Goal: Task Accomplishment & Management: Manage account settings

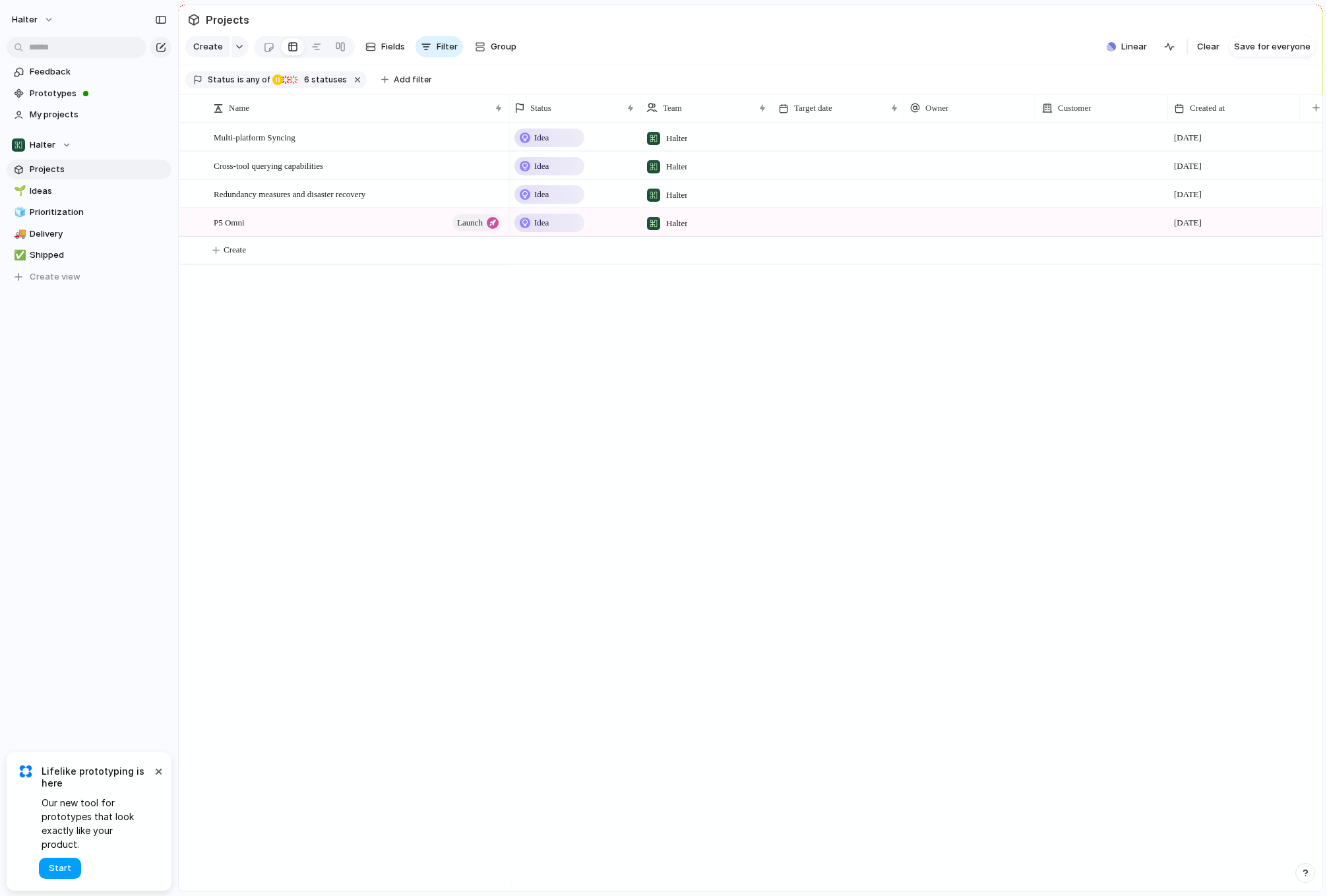
click at [62, 869] on span "Start" at bounding box center [60, 868] width 22 height 13
click at [65, 142] on div "Halter" at bounding box center [42, 144] width 60 height 13
click at [340, 468] on div "Halter Create new team" at bounding box center [664, 448] width 1327 height 896
click at [66, 141] on div "Halter" at bounding box center [42, 144] width 60 height 13
click at [77, 218] on span "Create new team" at bounding box center [69, 220] width 73 height 13
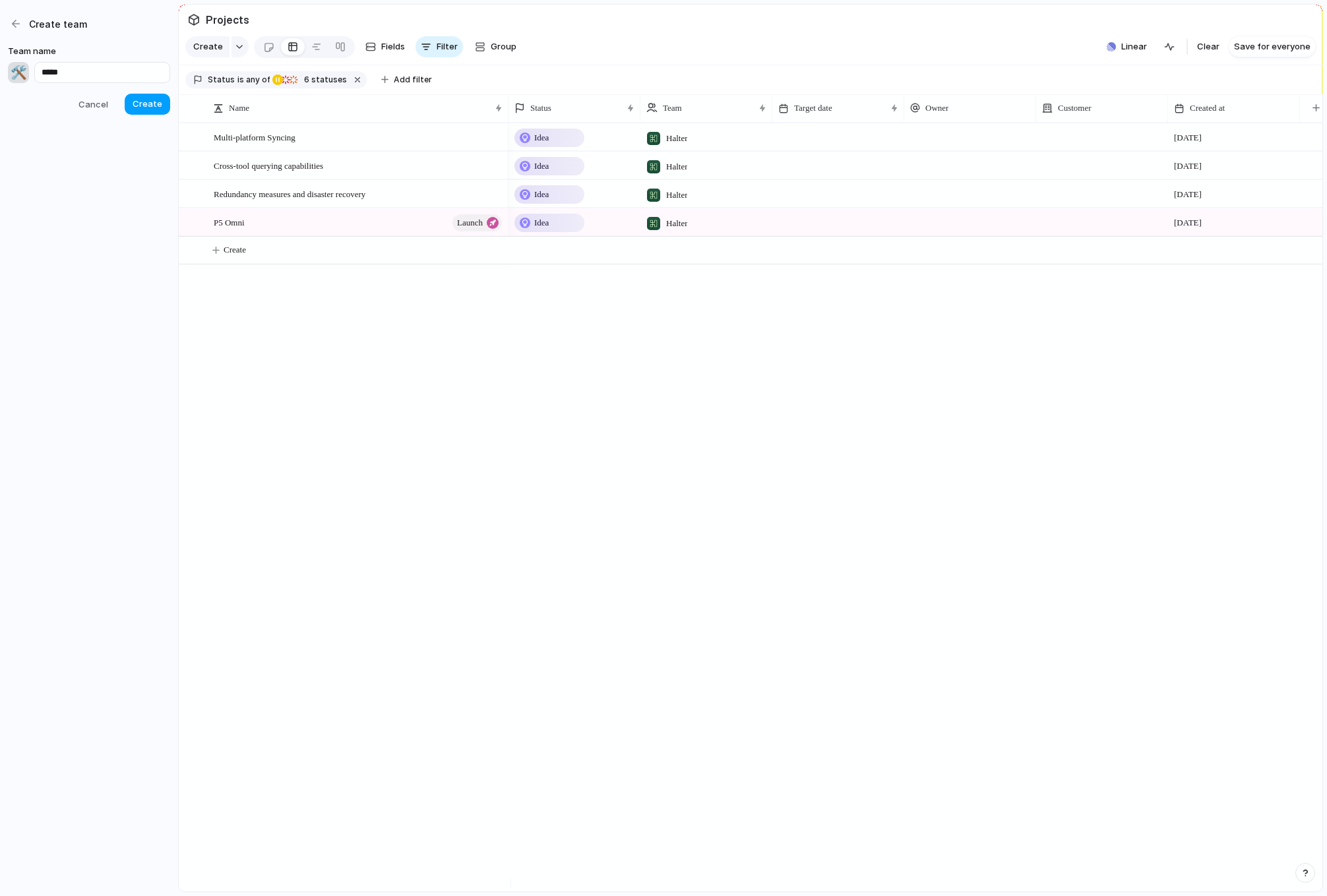
type input "*****"
click at [153, 108] on span "Create" at bounding box center [147, 104] width 30 height 13
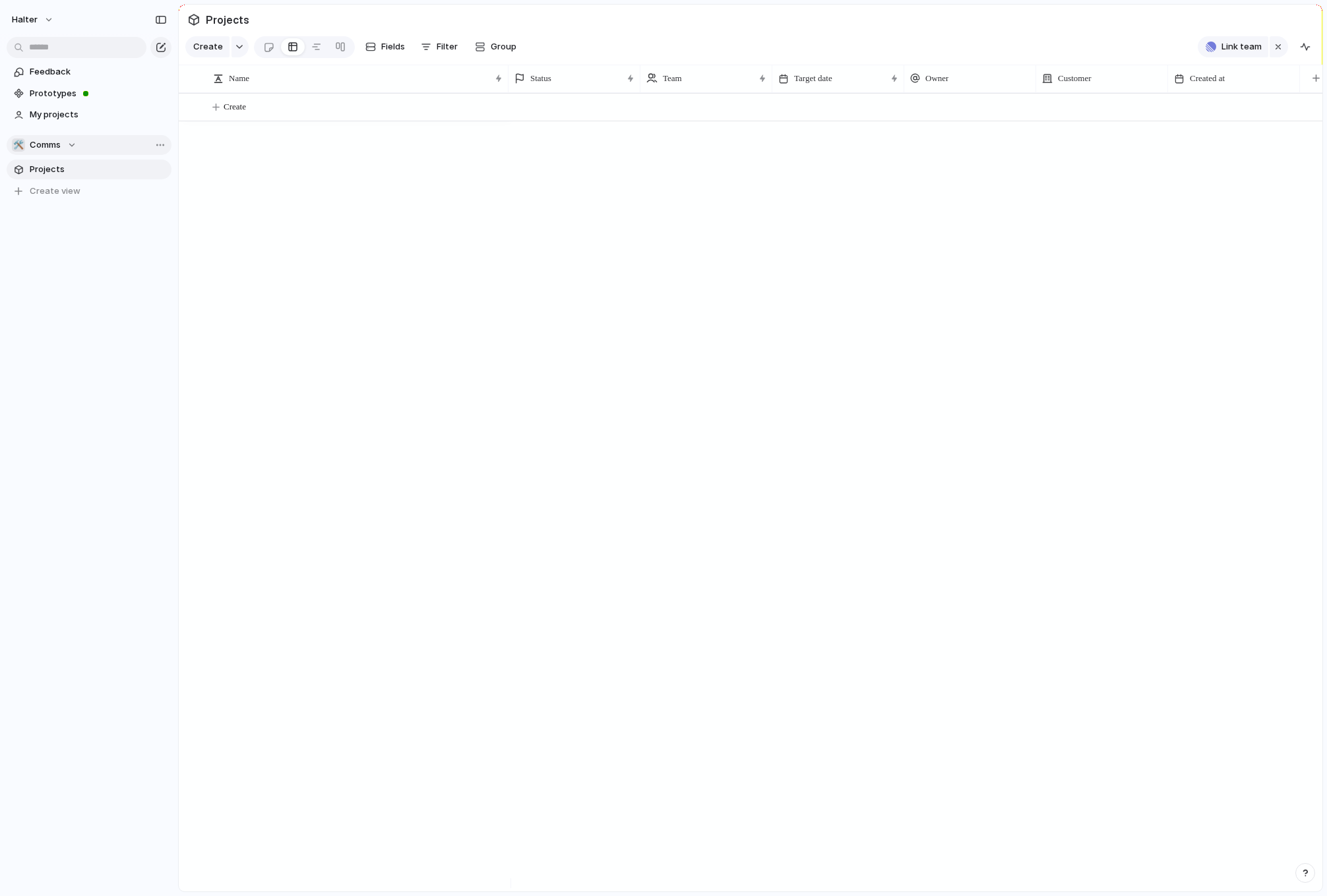
click at [60, 145] on div "🛠️ Comms" at bounding box center [44, 144] width 65 height 13
click at [58, 203] on span "Halter" at bounding box center [54, 198] width 26 height 13
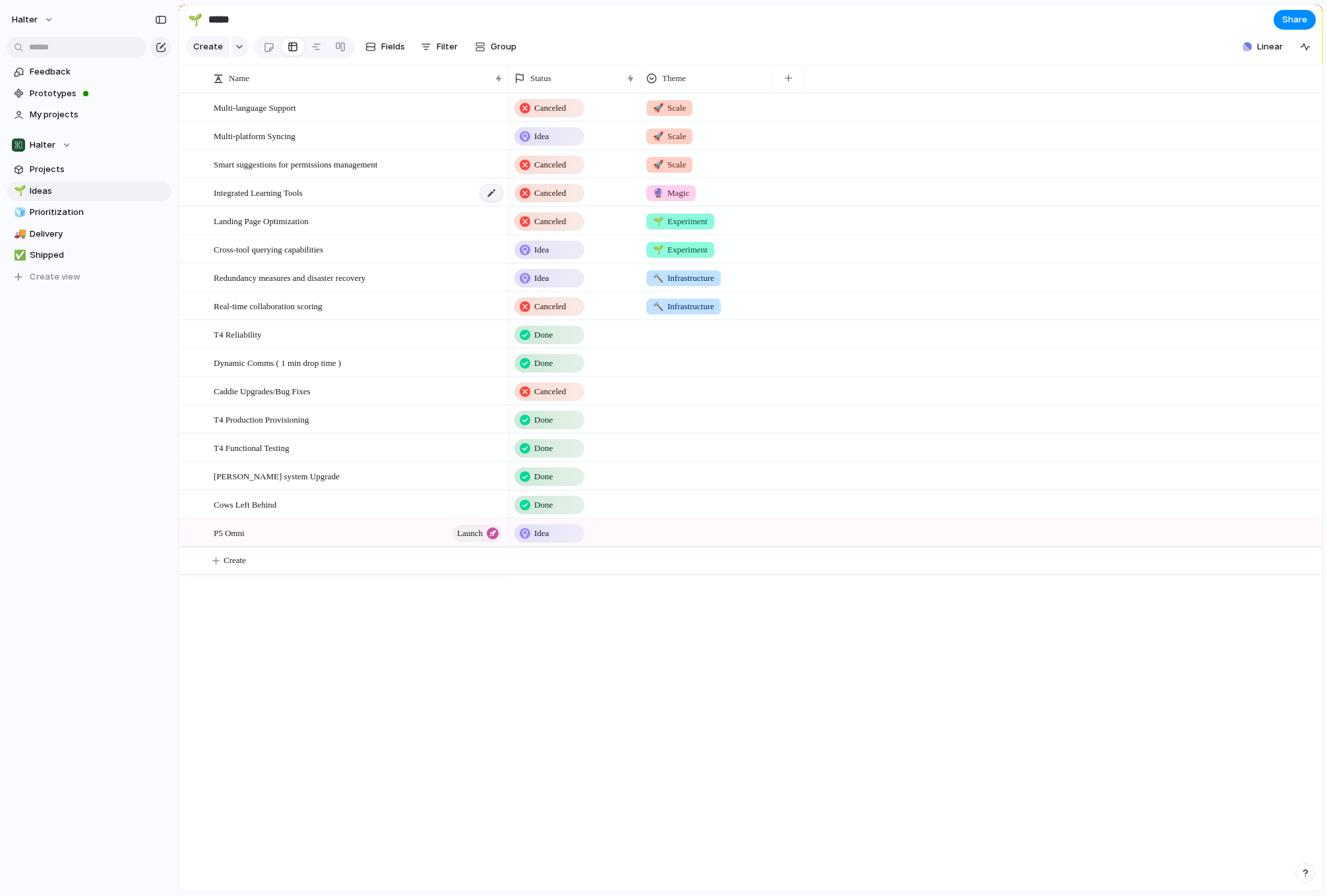
click at [487, 201] on div at bounding box center [491, 193] width 22 height 17
click at [218, 200] on span "Integrated Learning Tools" at bounding box center [258, 192] width 89 height 15
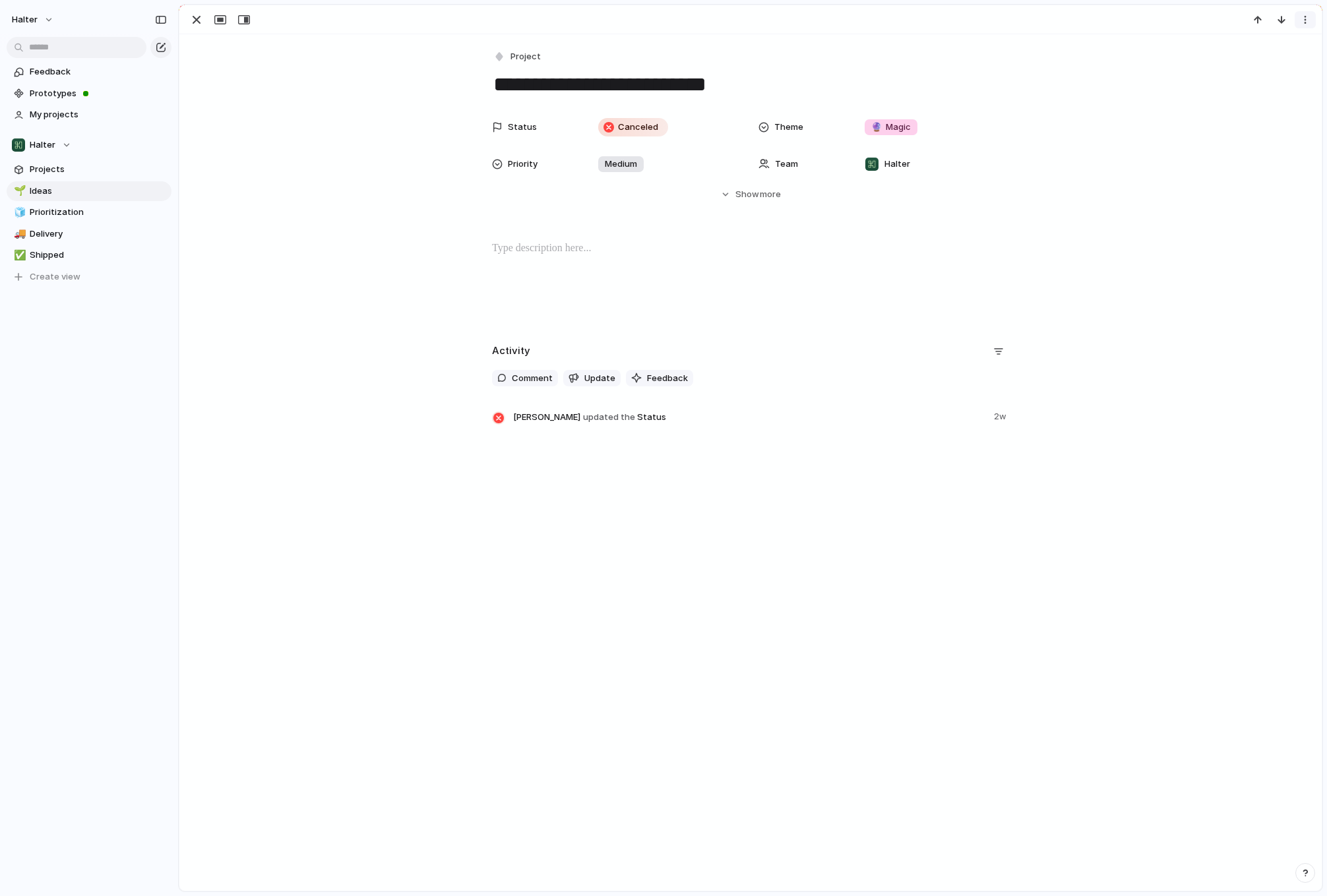
click at [1312, 23] on button "button" at bounding box center [1306, 20] width 21 height 17
click at [199, 21] on div "Mark as duplicate Delete" at bounding box center [664, 448] width 1327 height 896
click at [195, 21] on div "button" at bounding box center [196, 20] width 16 height 16
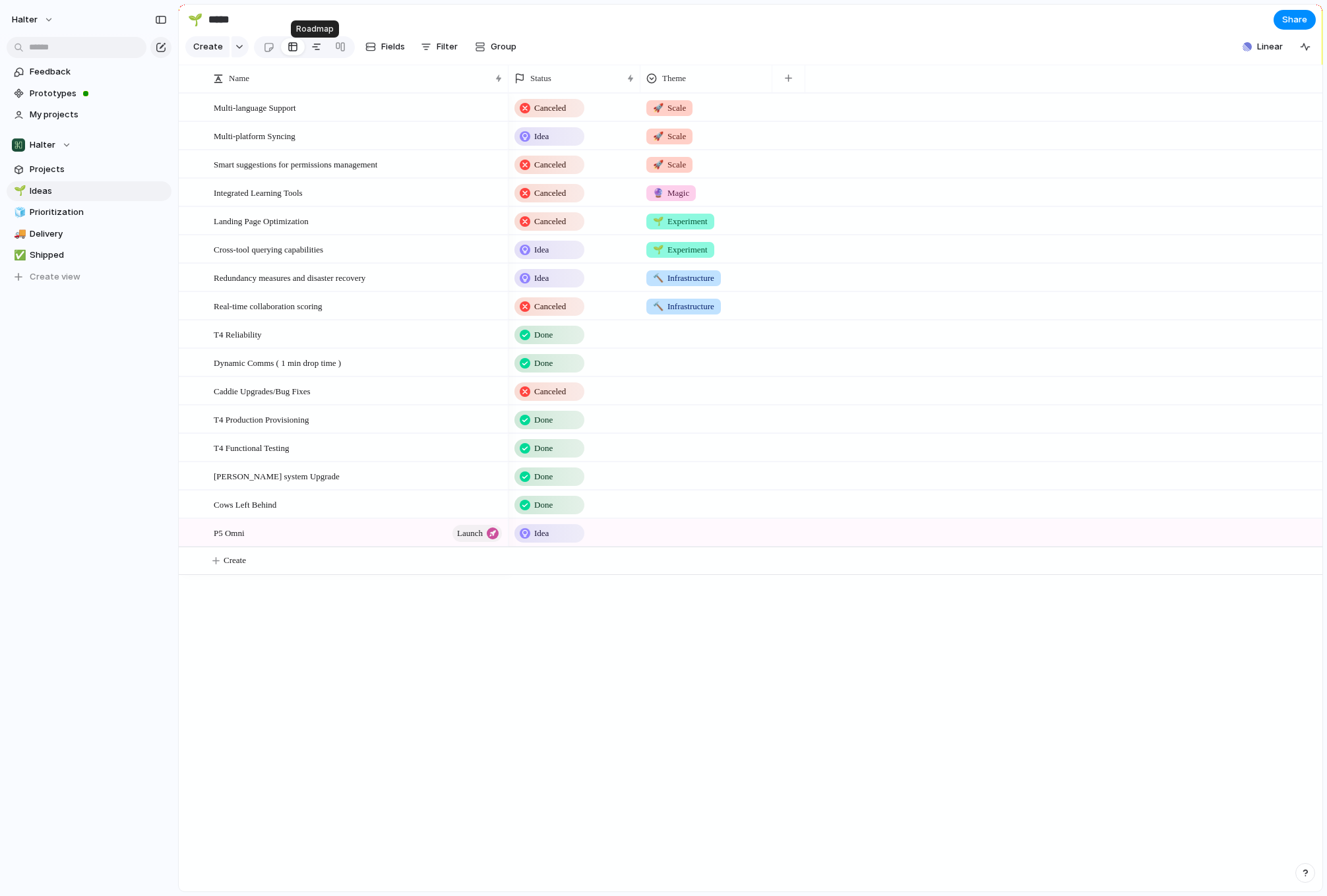
click at [312, 52] on div at bounding box center [317, 47] width 11 height 21
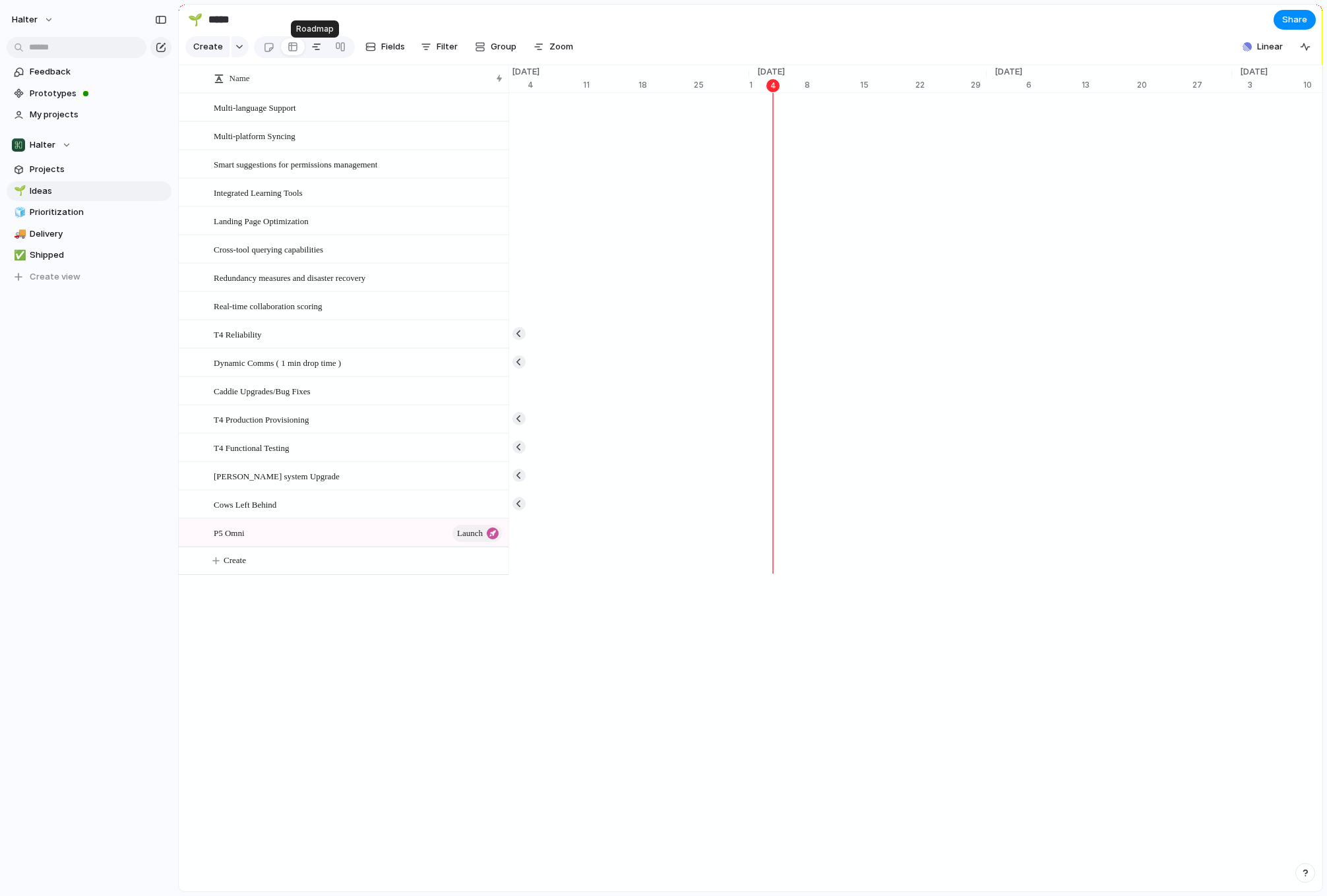
scroll to position [0, 8436]
click at [288, 53] on div at bounding box center [293, 47] width 11 height 21
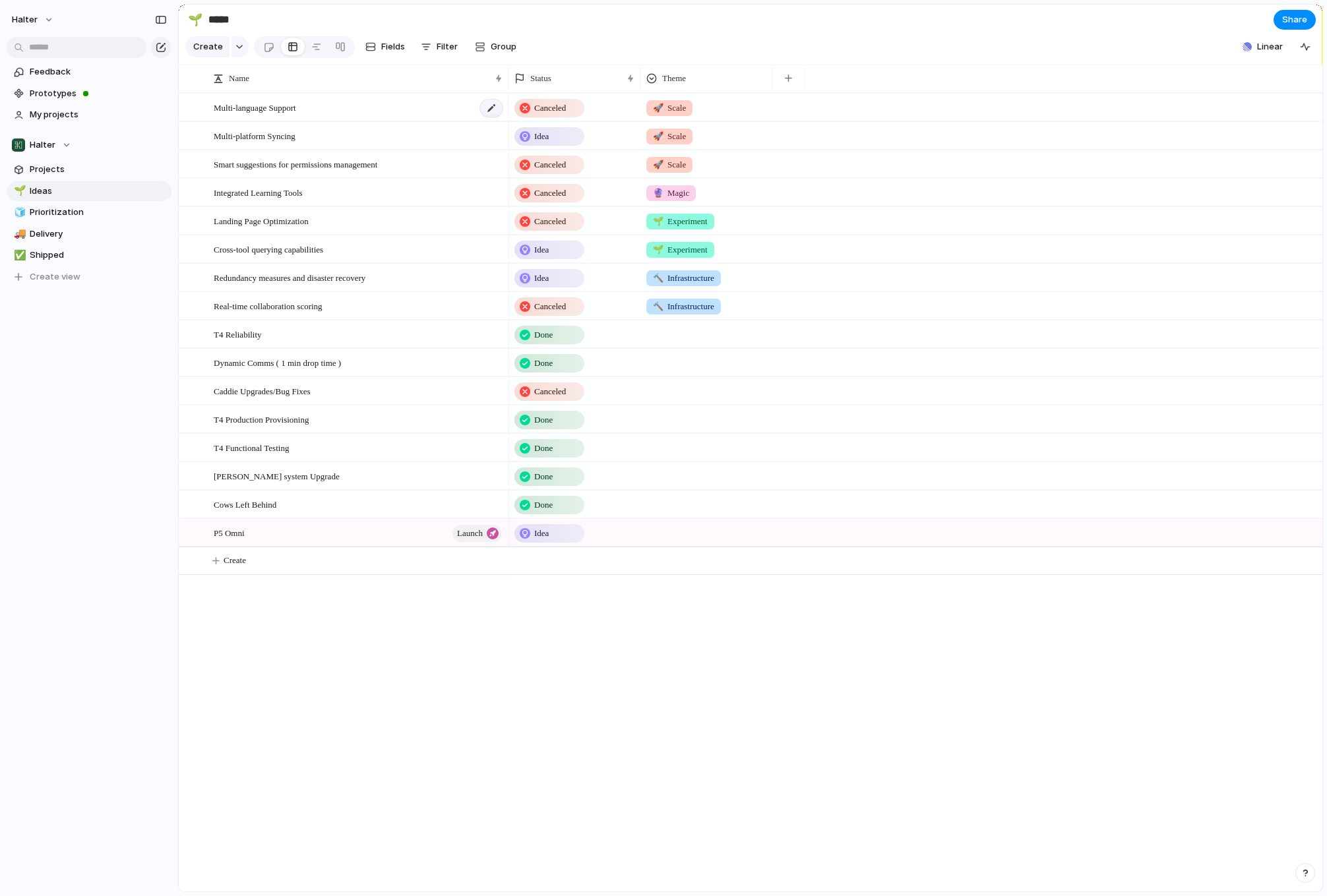
click at [492, 117] on div at bounding box center [491, 108] width 22 height 17
click at [197, 117] on div at bounding box center [191, 112] width 24 height 36
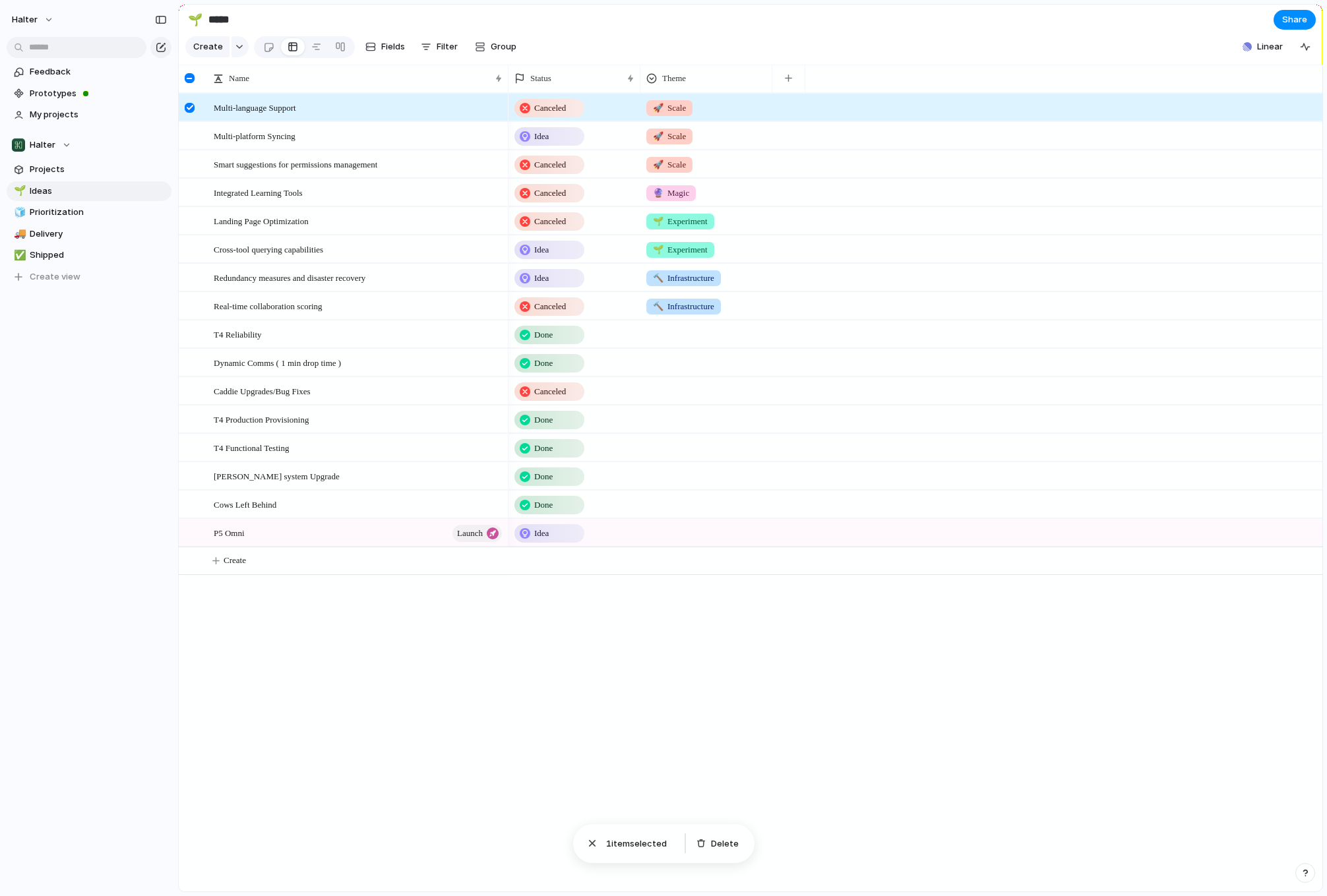
click at [191, 113] on div at bounding box center [189, 108] width 10 height 10
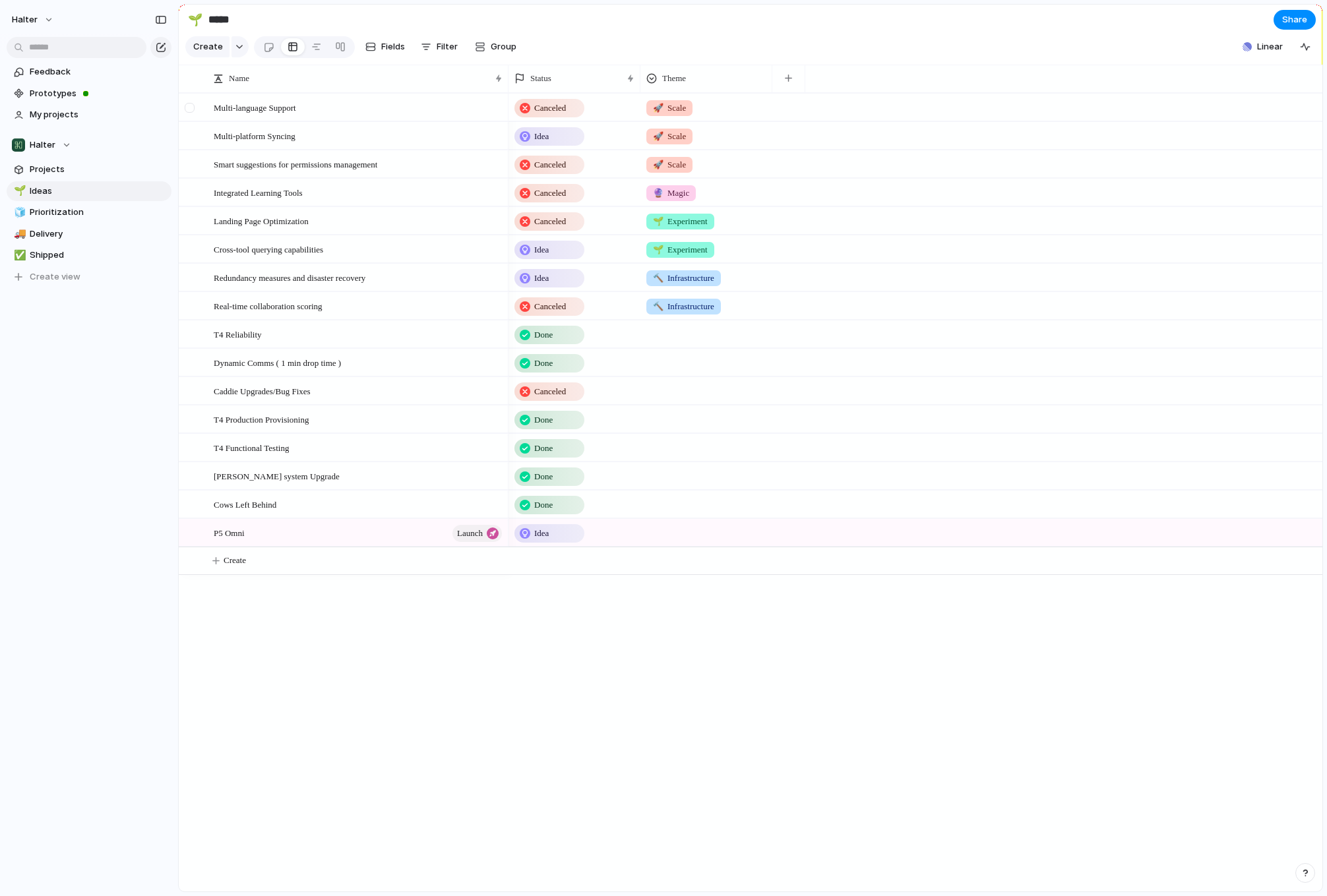
click at [190, 113] on div at bounding box center [189, 108] width 10 height 10
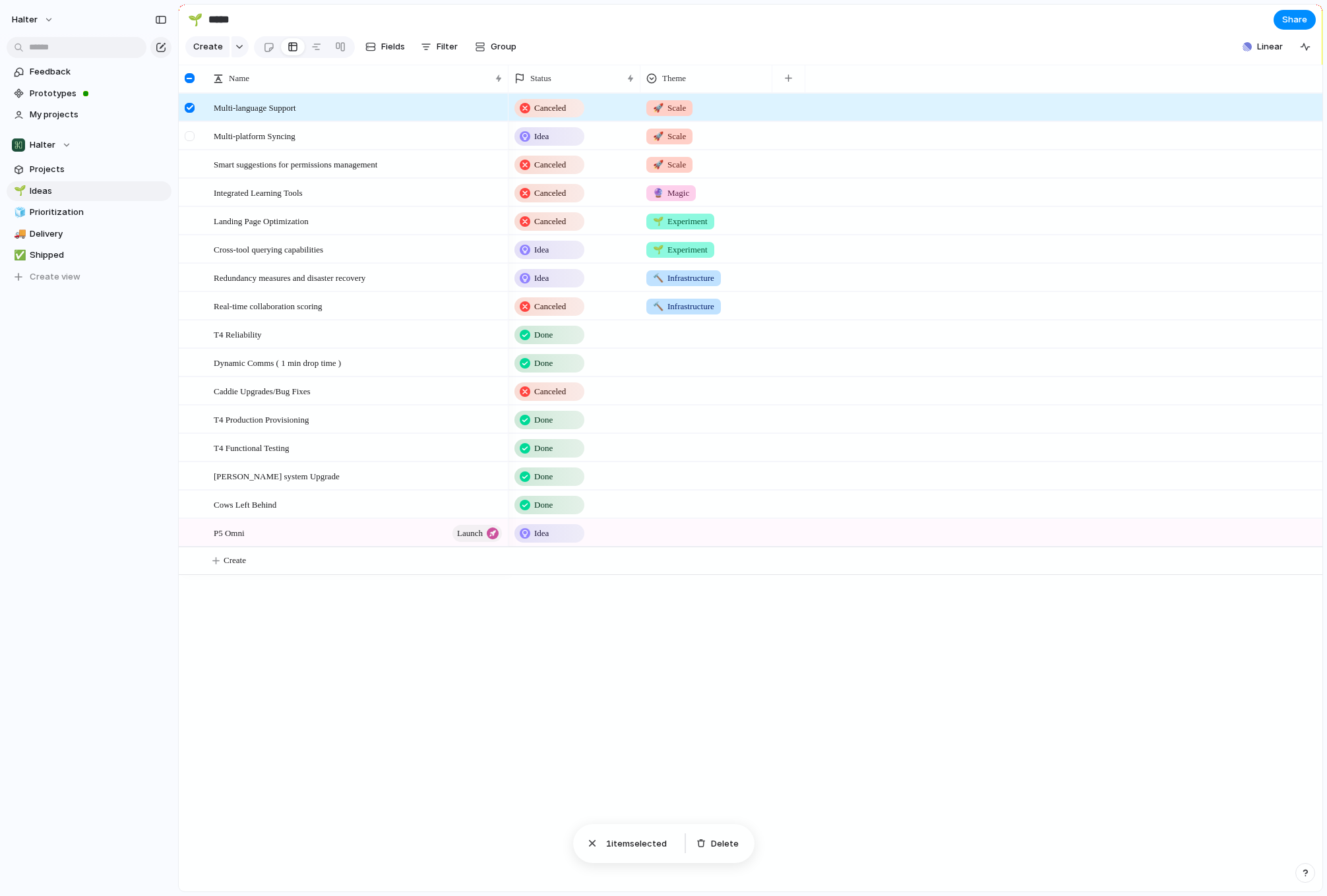
click at [192, 141] on div at bounding box center [189, 136] width 10 height 10
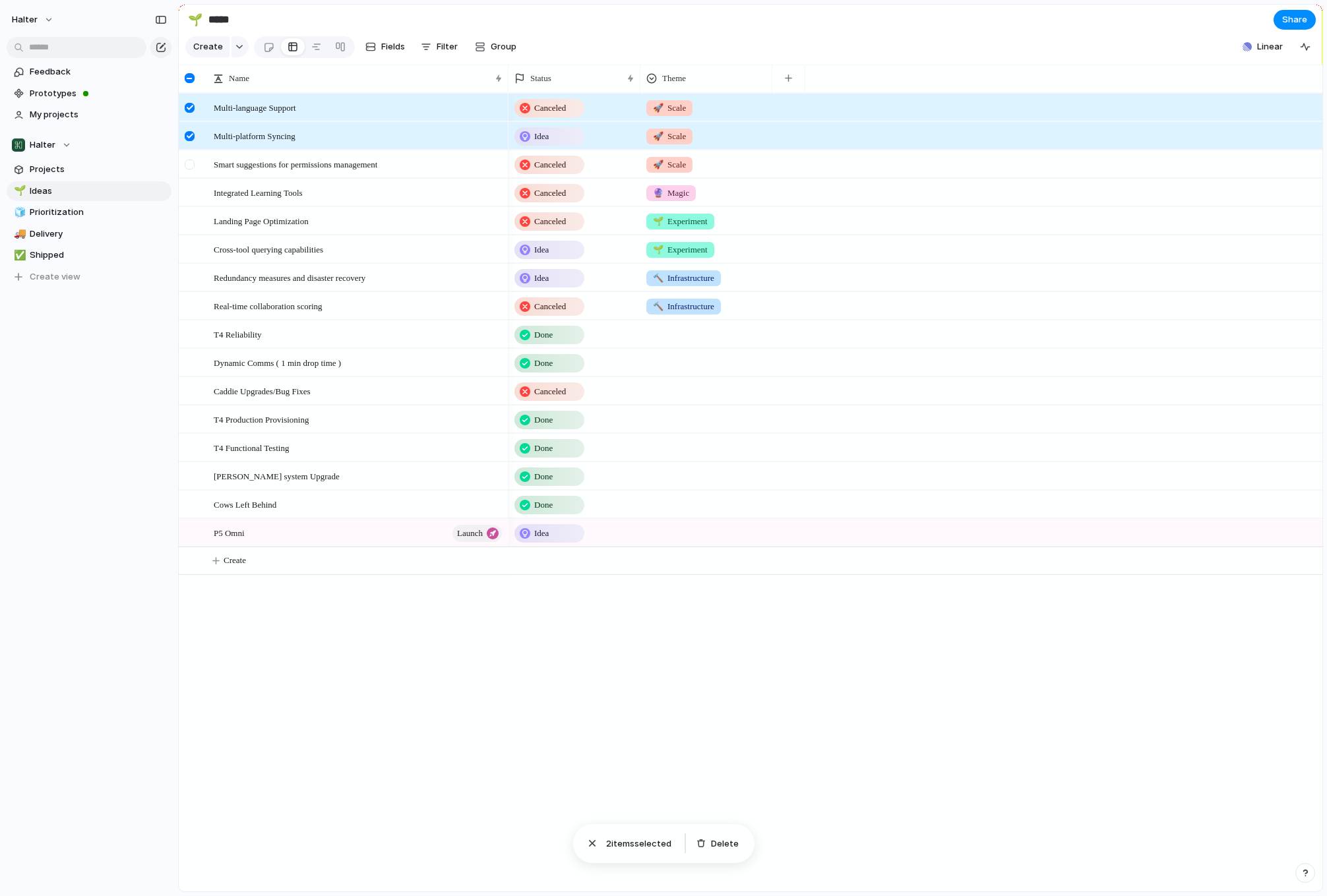
click at [191, 169] on div at bounding box center [189, 164] width 10 height 10
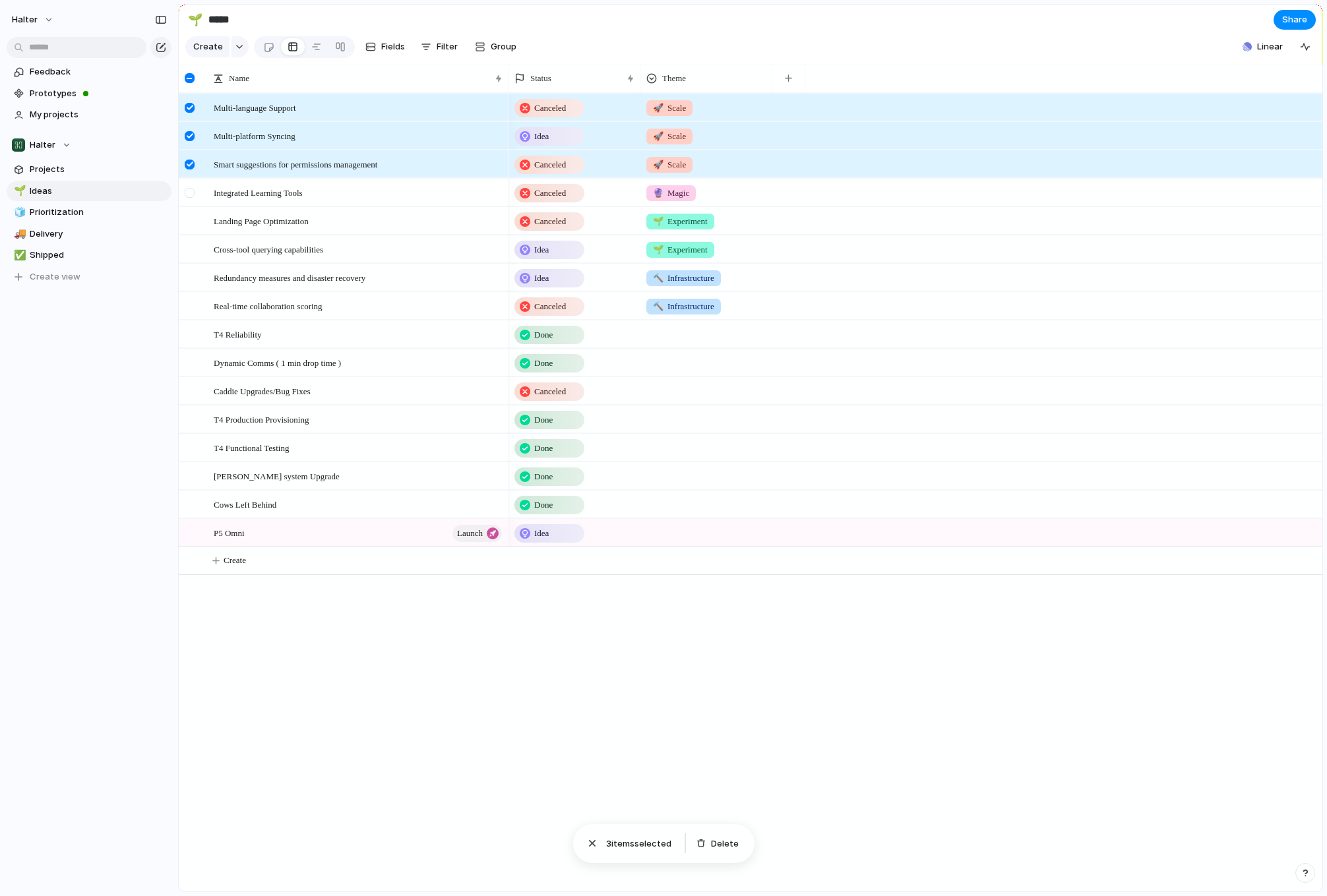
click at [189, 198] on div at bounding box center [189, 192] width 10 height 10
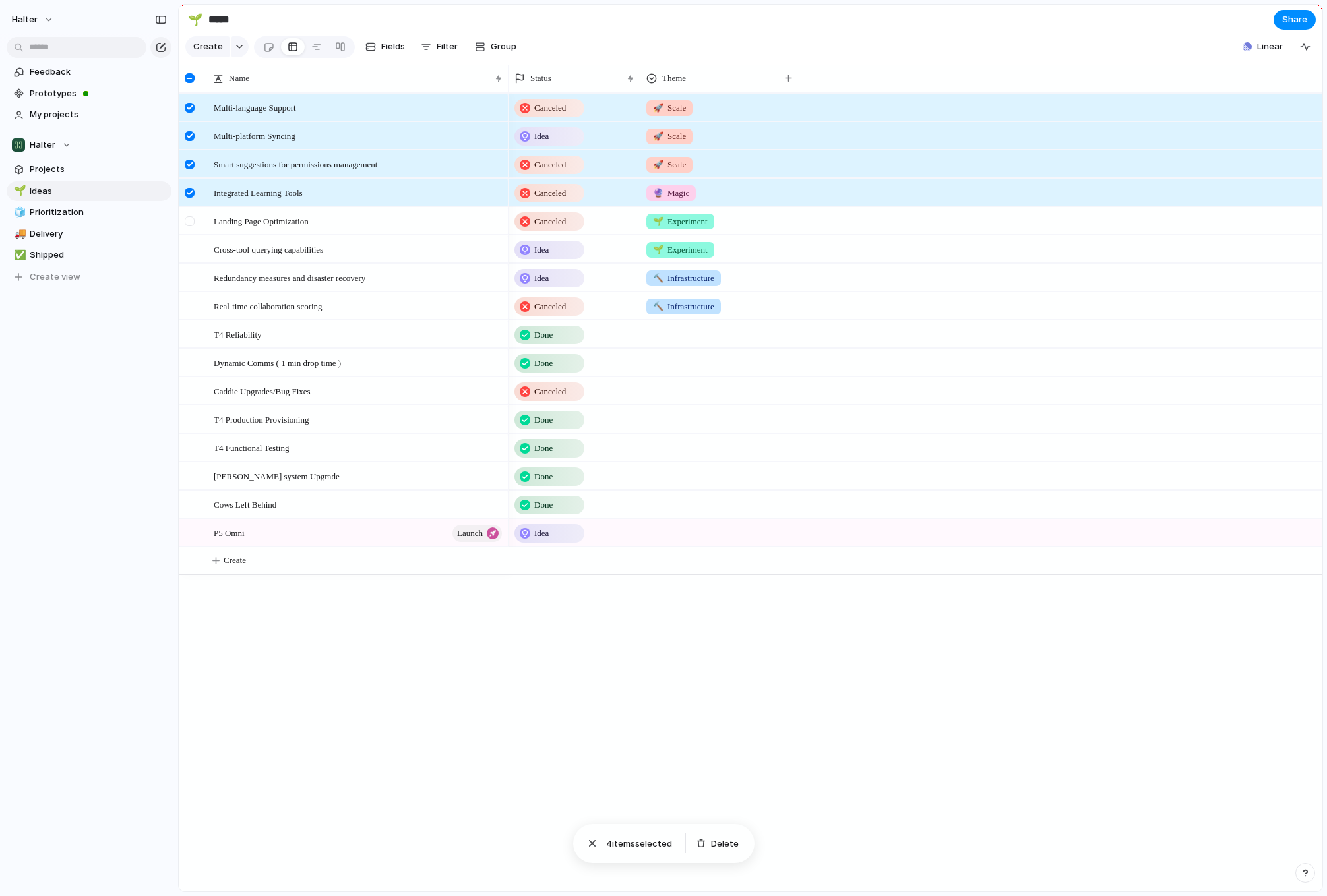
click at [189, 226] on div at bounding box center [189, 221] width 10 height 10
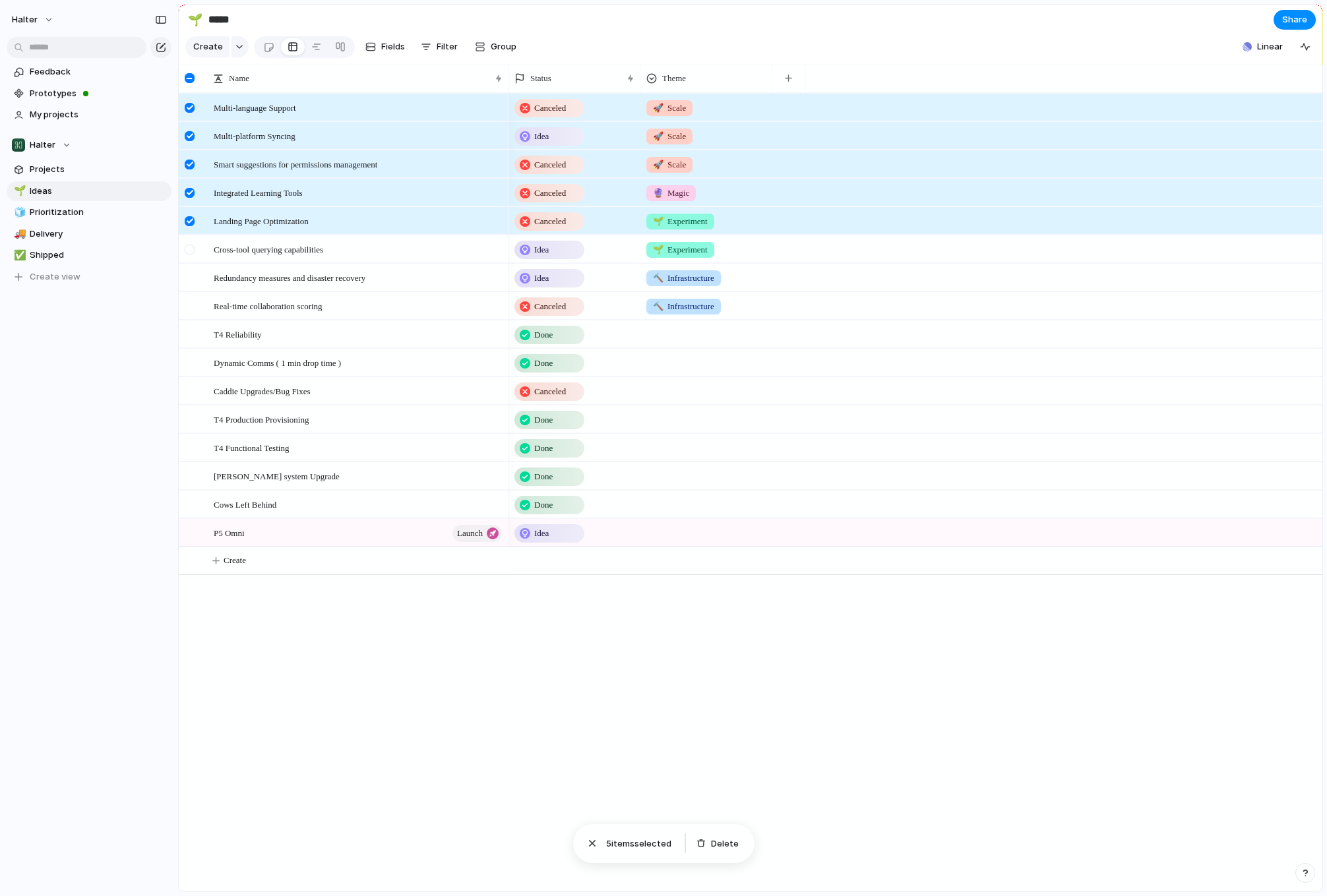
click at [188, 255] on div at bounding box center [189, 250] width 10 height 10
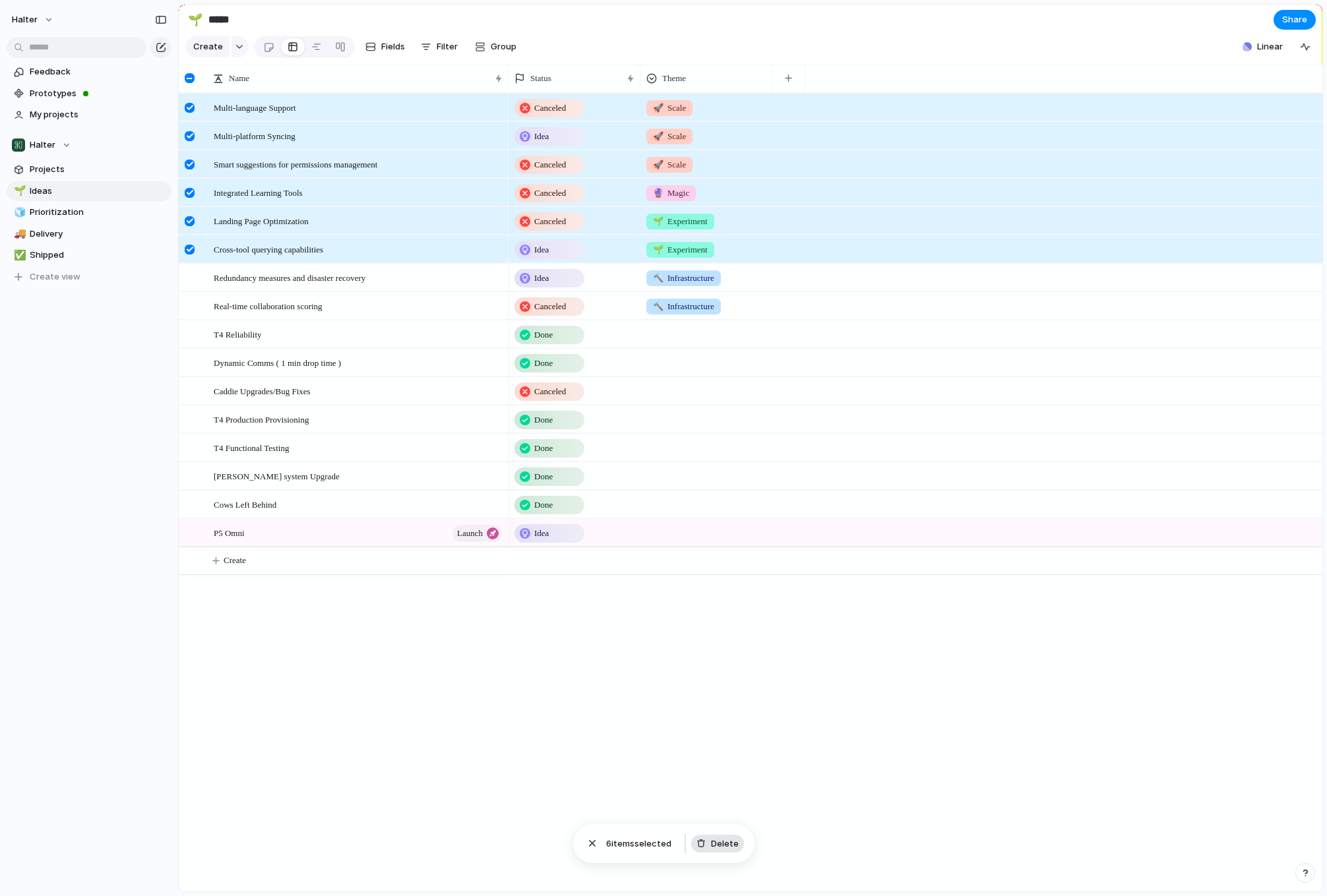
click at [729, 837] on span "Delete" at bounding box center [725, 843] width 27 height 13
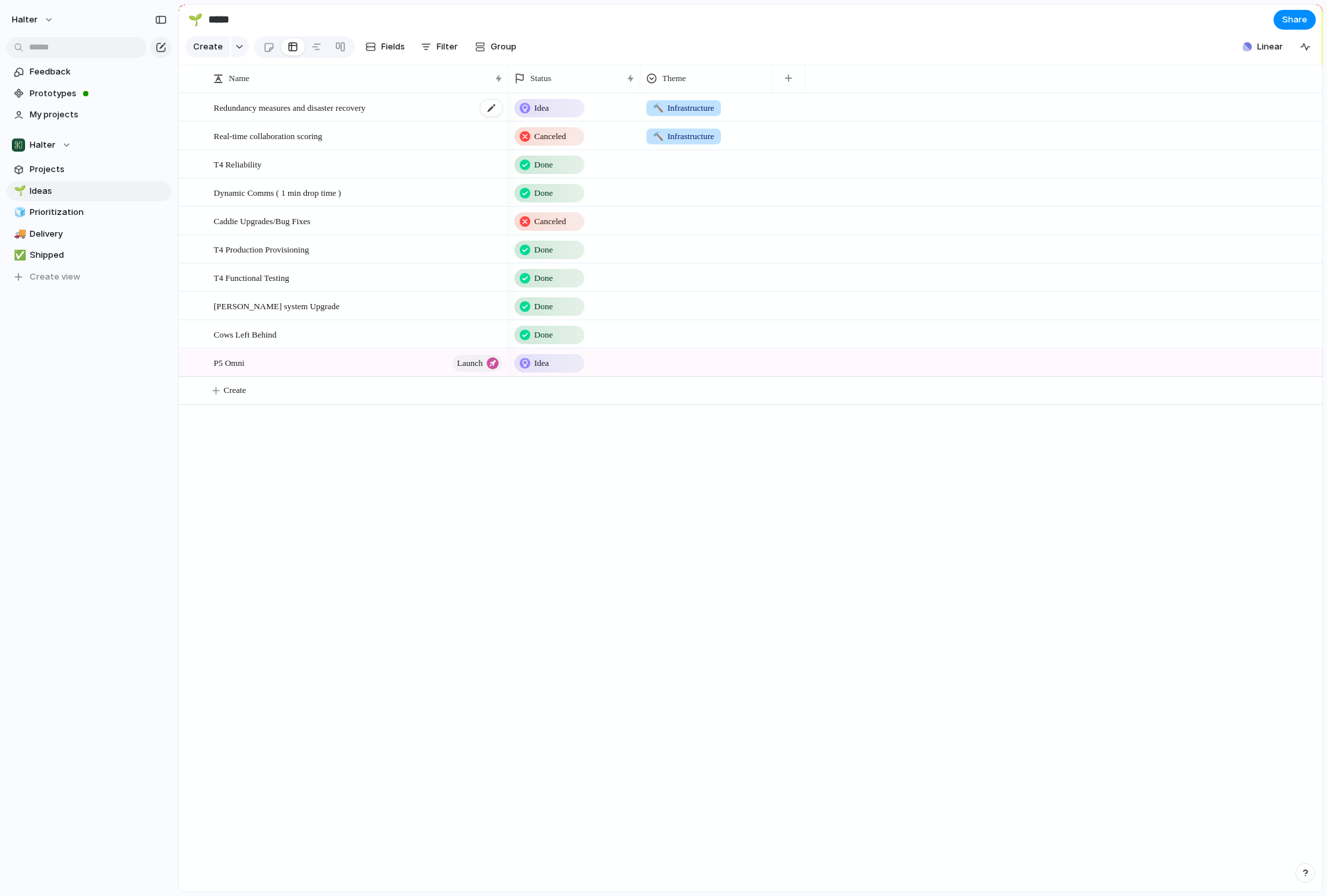
click at [293, 121] on div "Redundancy measures and disaster recovery" at bounding box center [359, 108] width 290 height 27
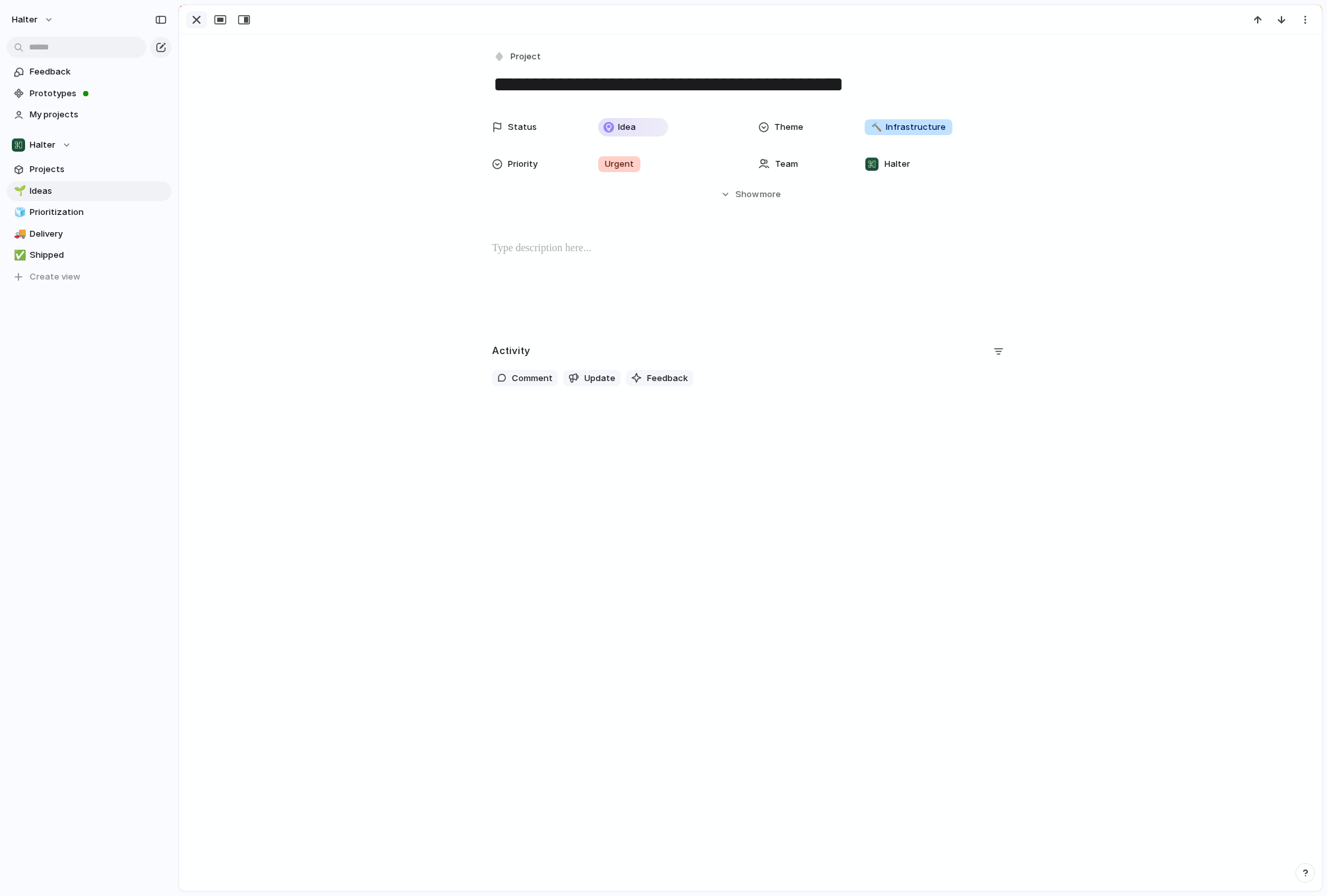
click at [199, 20] on div "button" at bounding box center [196, 20] width 16 height 16
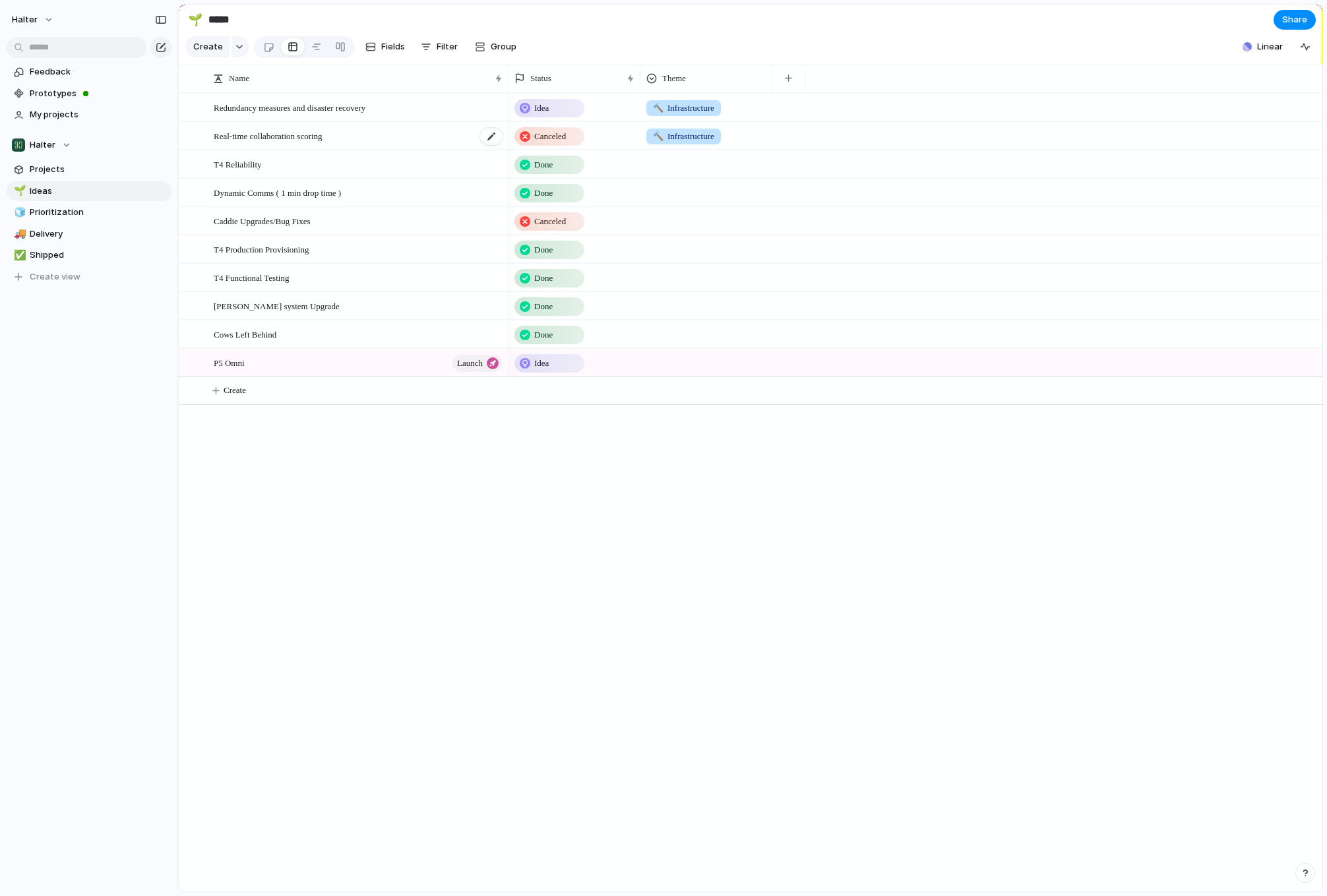
click at [237, 143] on span "Real-time collaboration scoring" at bounding box center [268, 136] width 109 height 15
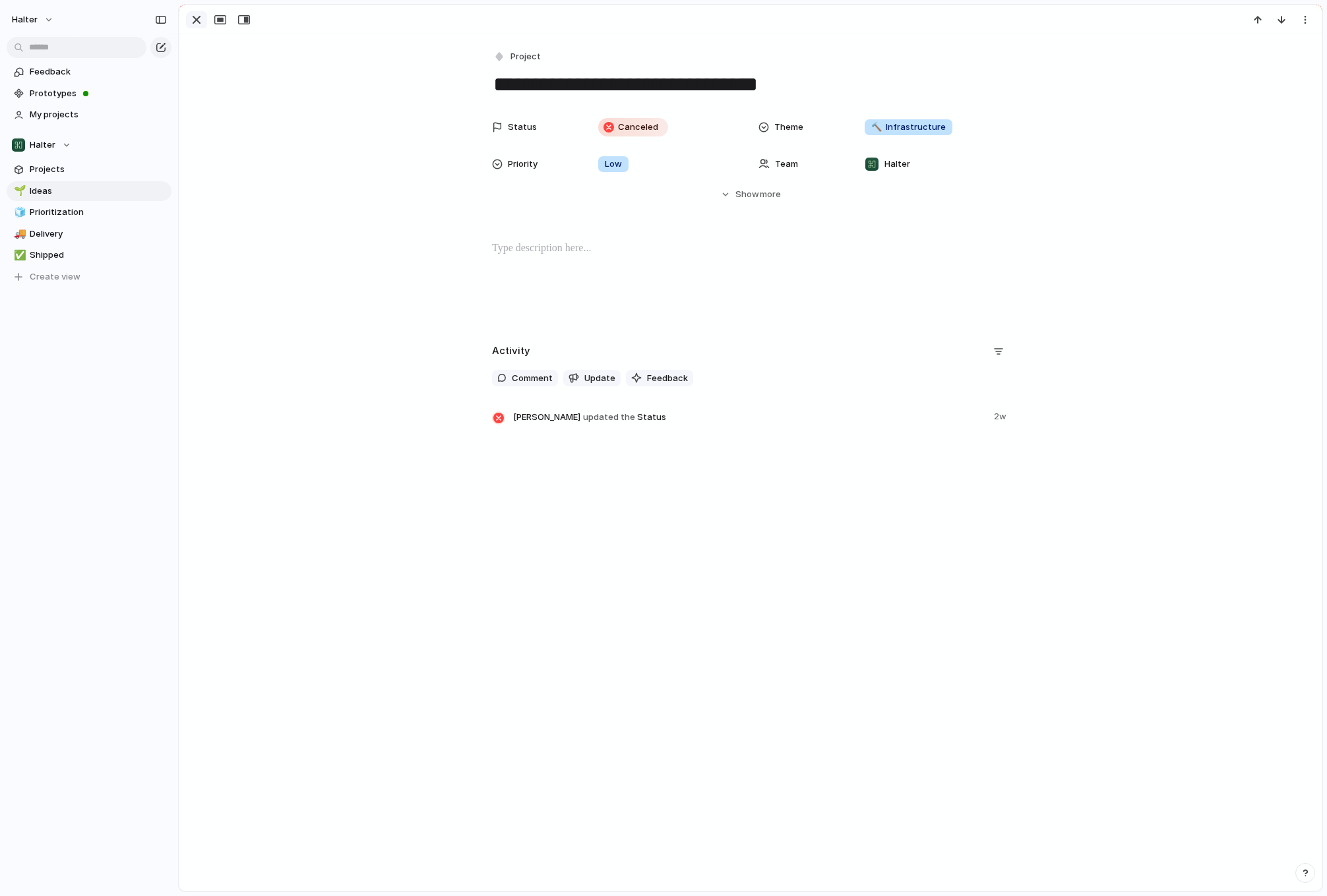
click at [192, 19] on div "button" at bounding box center [196, 20] width 16 height 16
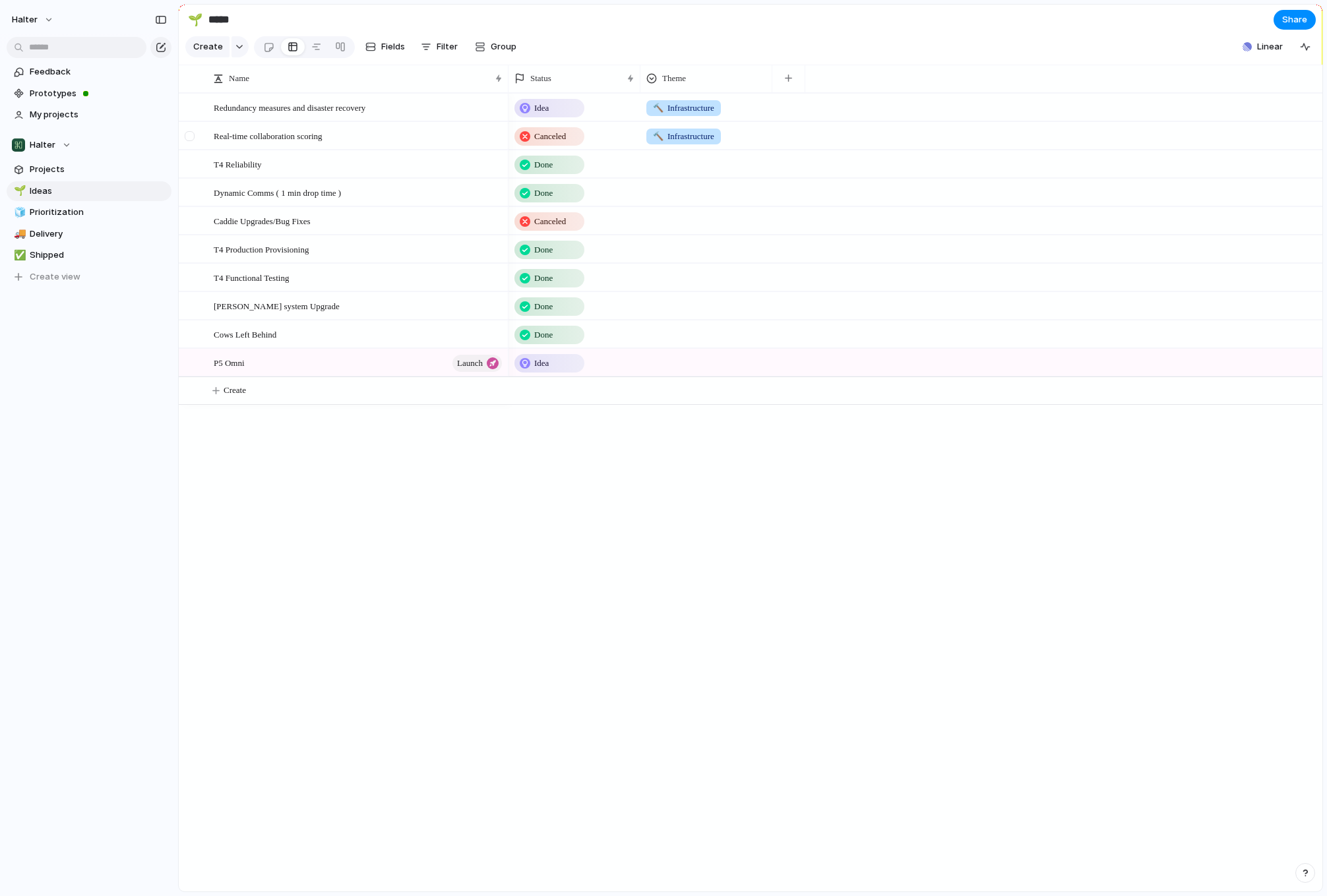
click at [188, 141] on div at bounding box center [189, 136] width 10 height 10
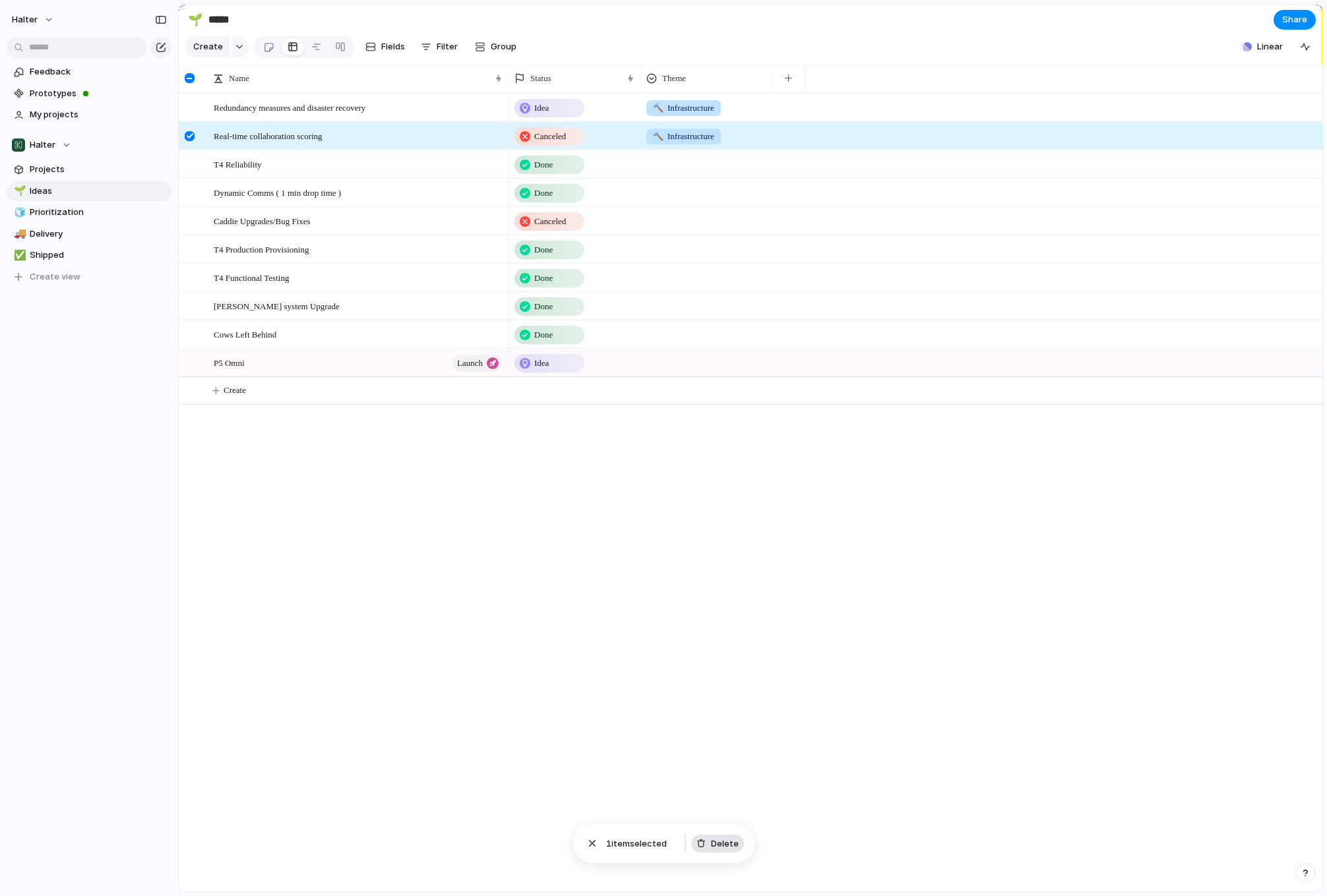
drag, startPoint x: 718, startPoint y: 846, endPoint x: 721, endPoint y: 840, distance: 6.7
click at [718, 845] on span "Delete" at bounding box center [725, 843] width 27 height 13
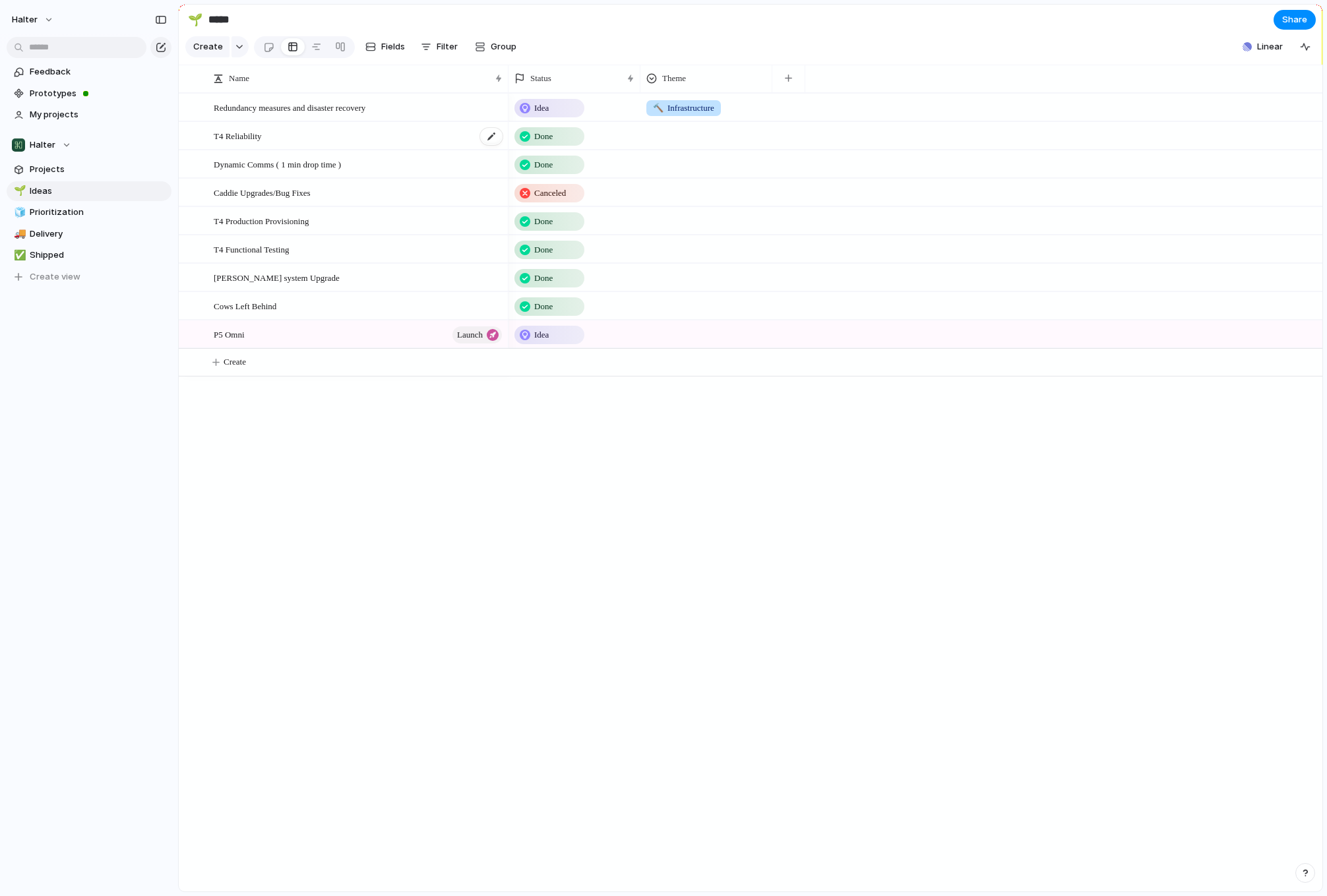
click at [261, 143] on span "T4 Reliability" at bounding box center [237, 136] width 48 height 15
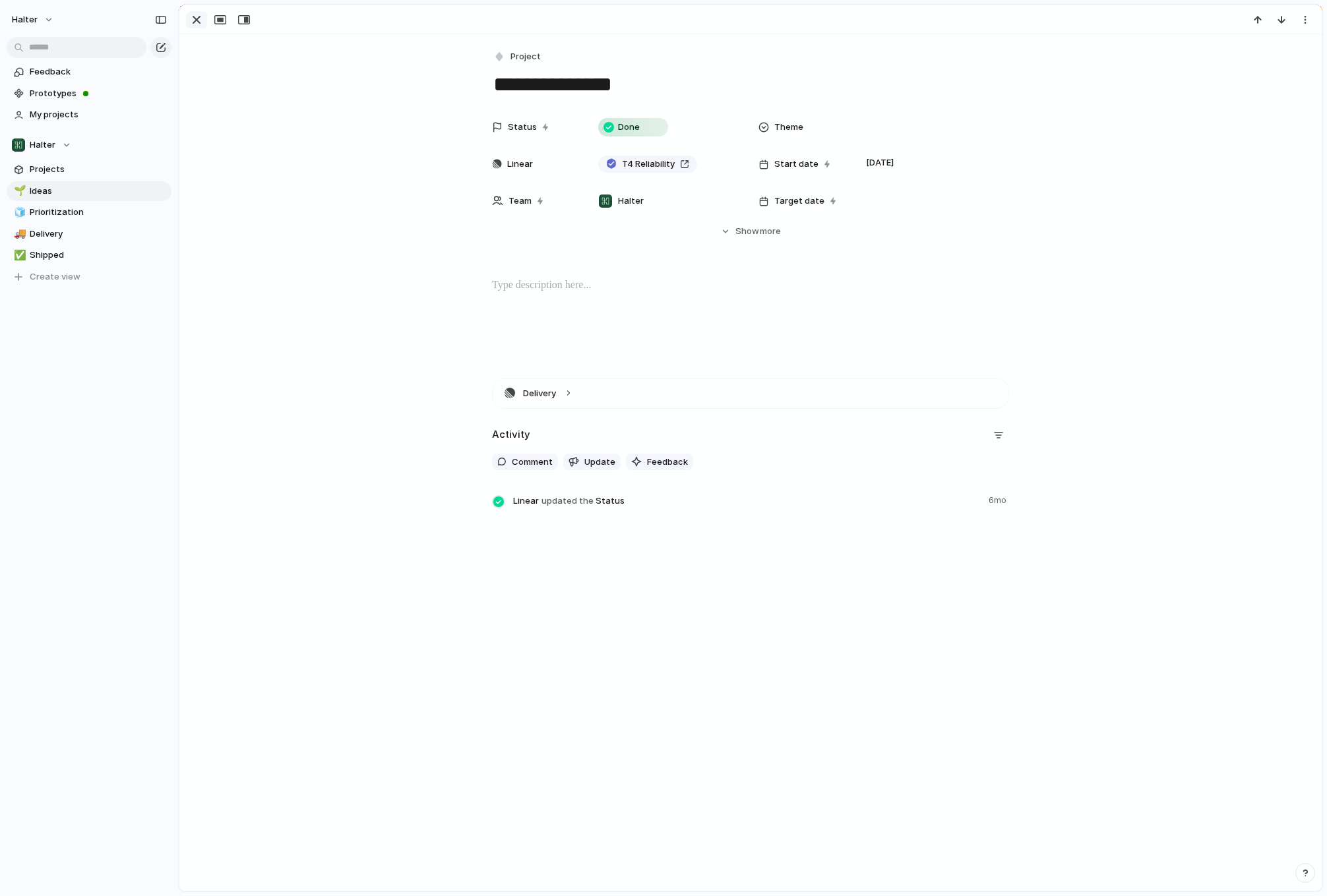
click at [200, 19] on div "button" at bounding box center [196, 20] width 16 height 16
